Goal: Information Seeking & Learning: Learn about a topic

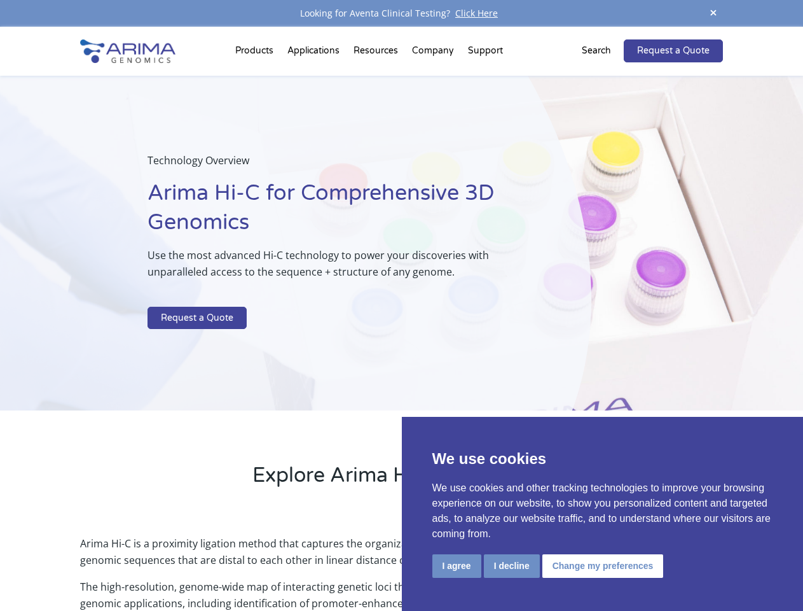
click at [401, 305] on p at bounding box center [338, 298] width 380 height 17
click at [457, 565] on button "I agree" at bounding box center [457, 566] width 49 height 24
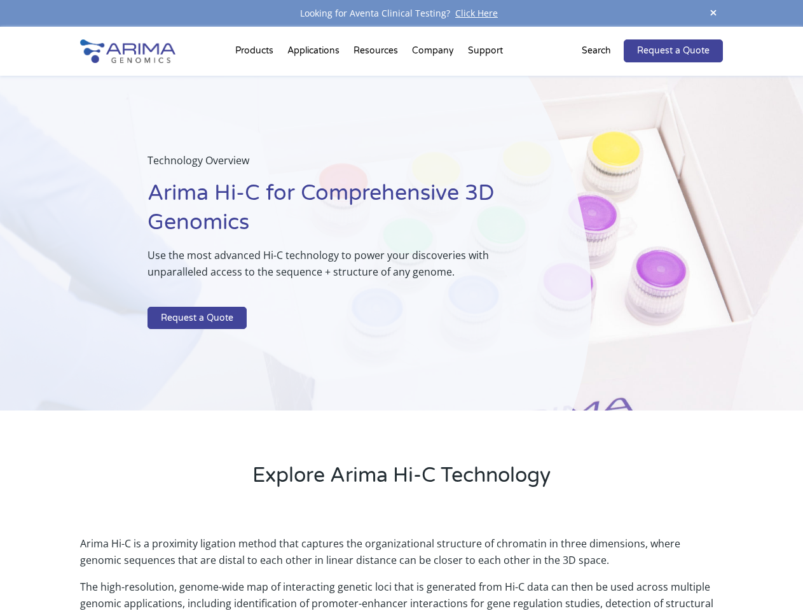
click at [511, 565] on p "Arima Hi-C is a proximity ligation method that captures the organizational stru…" at bounding box center [401, 556] width 642 height 43
click at [601, 565] on p "Arima Hi-C is a proximity ligation method that captures the organizational stru…" at bounding box center [401, 556] width 642 height 43
click at [714, 13] on span at bounding box center [713, 13] width 19 height 17
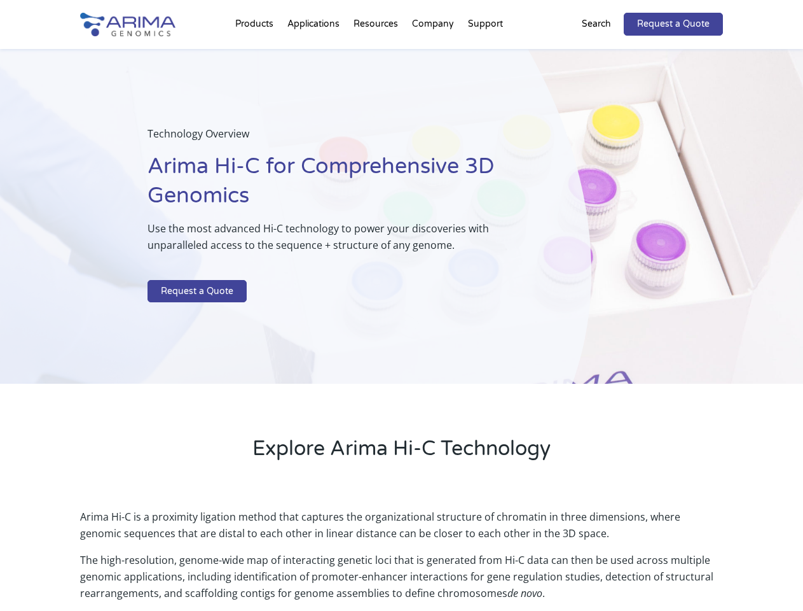
click at [401, 319] on div "Technology Overview Arima Hi-C for Comprehensive 3D Genomics Use the most advan…" at bounding box center [296, 216] width 592 height 335
click at [256, 53] on div "Technology Overview Arima Hi-C for Comprehensive 3D Genomics Use the most advan…" at bounding box center [296, 216] width 592 height 335
click at [377, 53] on div "Technology Overview Arima Hi-C for Comprehensive 3D Genomics Use the most advan…" at bounding box center [296, 216] width 592 height 335
click at [434, 53] on div "Technology Overview Arima Hi-C for Comprehensive 3D Genomics Use the most advan…" at bounding box center [296, 216] width 592 height 335
click at [485, 53] on div "Technology Overview Arima Hi-C for Comprehensive 3D Genomics Use the most advan…" at bounding box center [296, 216] width 592 height 335
